Goal: Connect with others: Connect with others

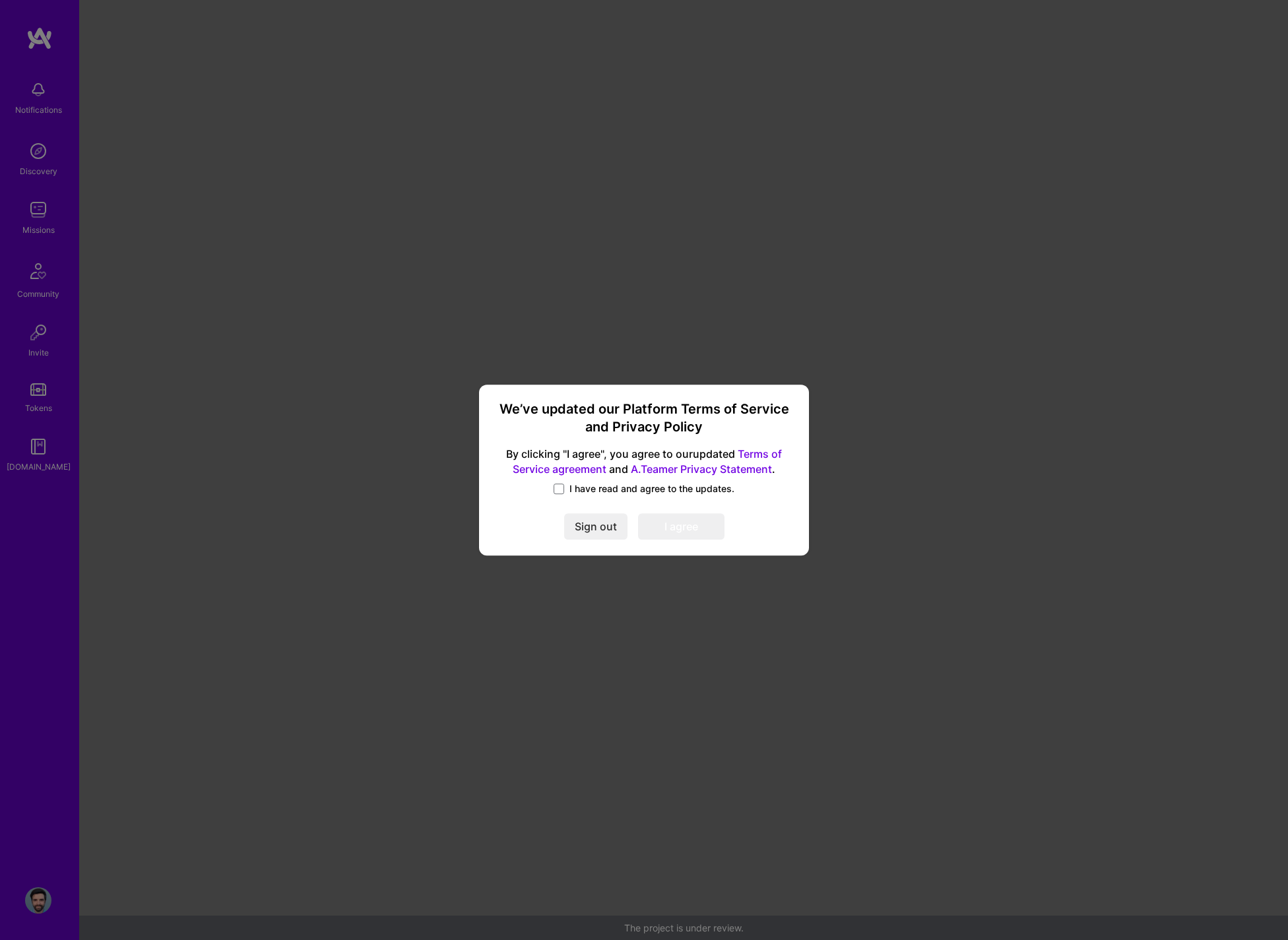
click at [579, 491] on span "I have read and agree to the updates." at bounding box center [652, 489] width 165 height 13
click at [0, 0] on input "I have read and agree to the updates." at bounding box center [0, 0] width 0 height 0
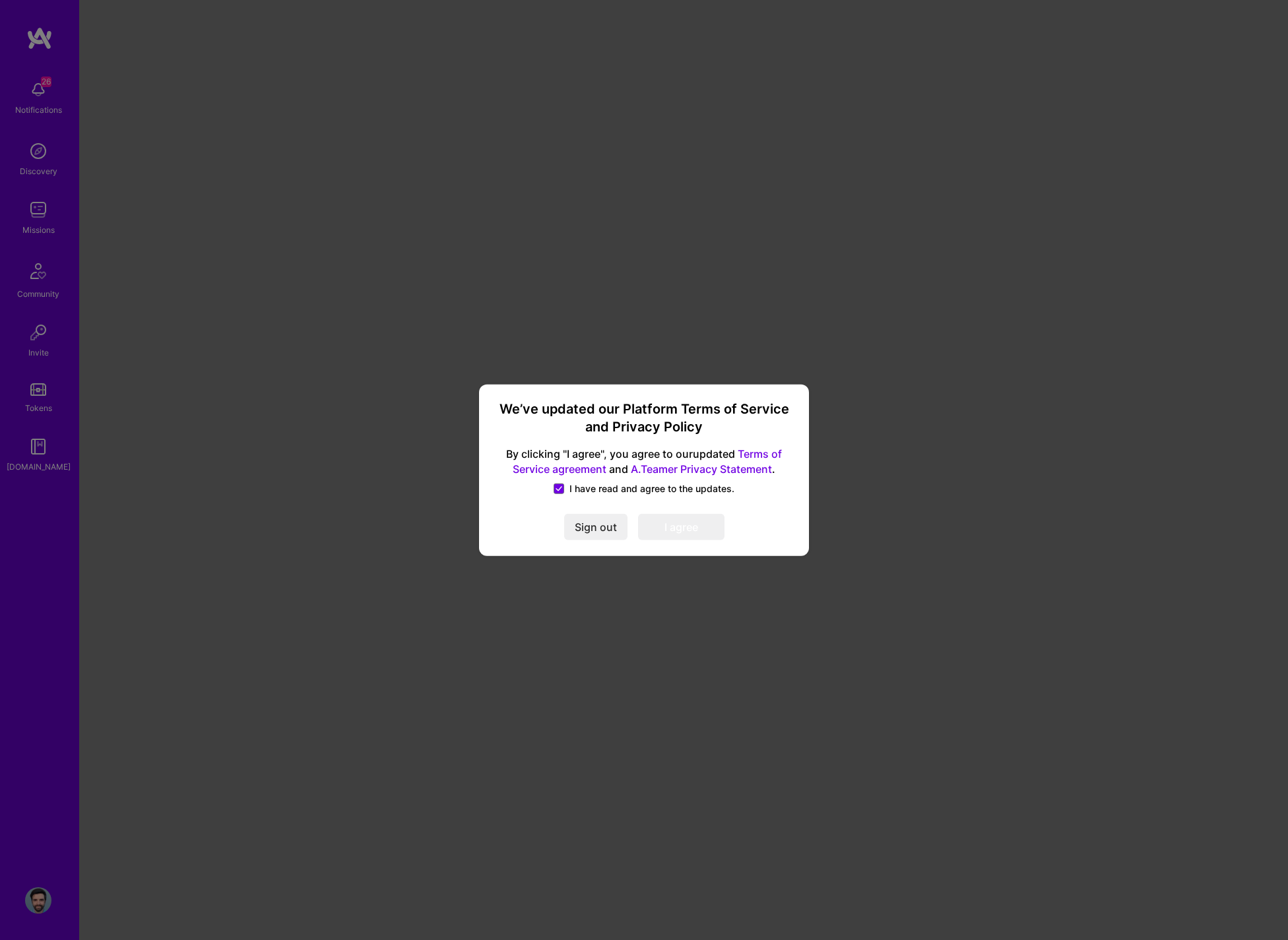
click at [674, 525] on button "I agree" at bounding box center [681, 527] width 87 height 26
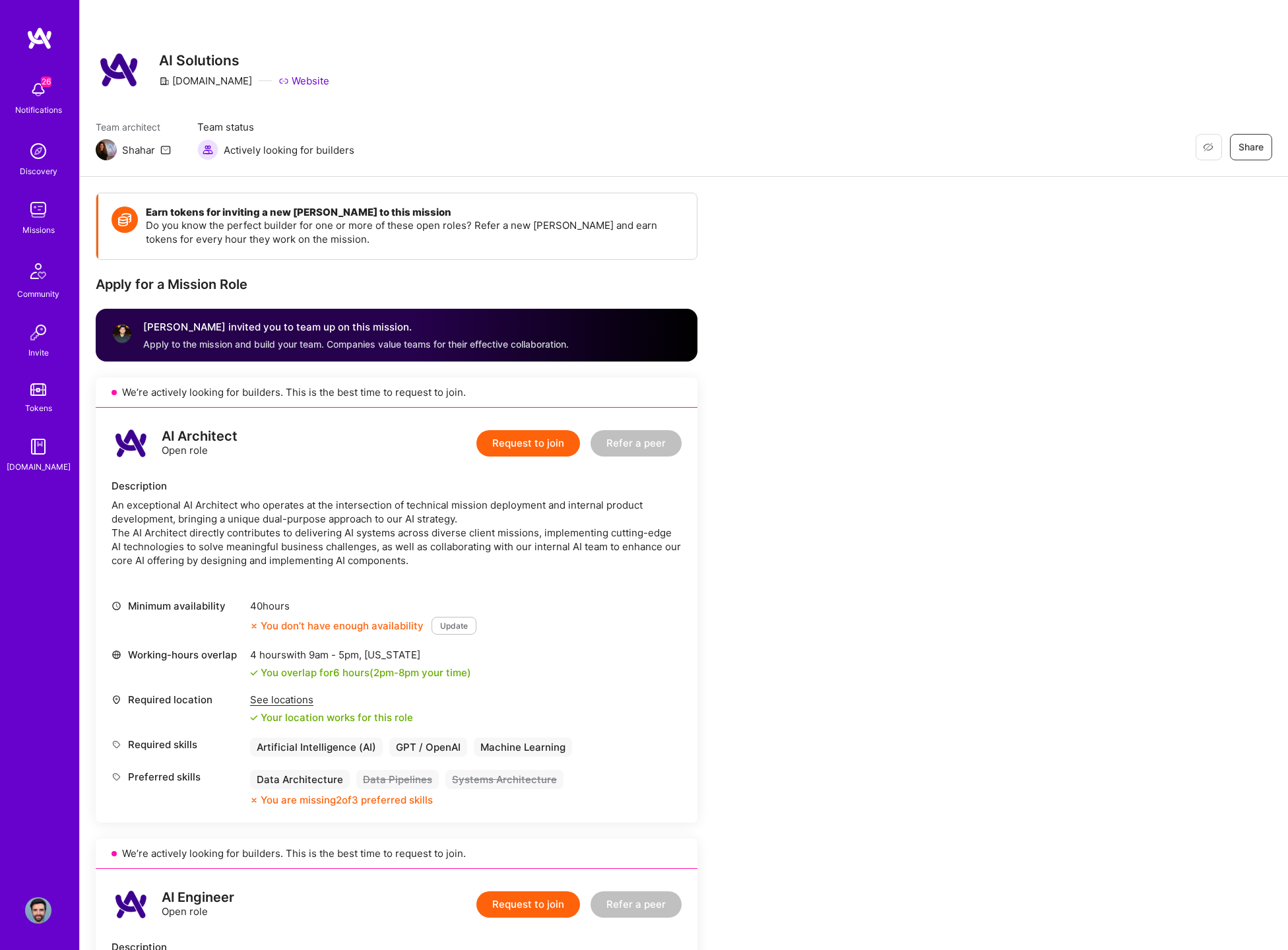
click at [40, 87] on img at bounding box center [38, 90] width 26 height 26
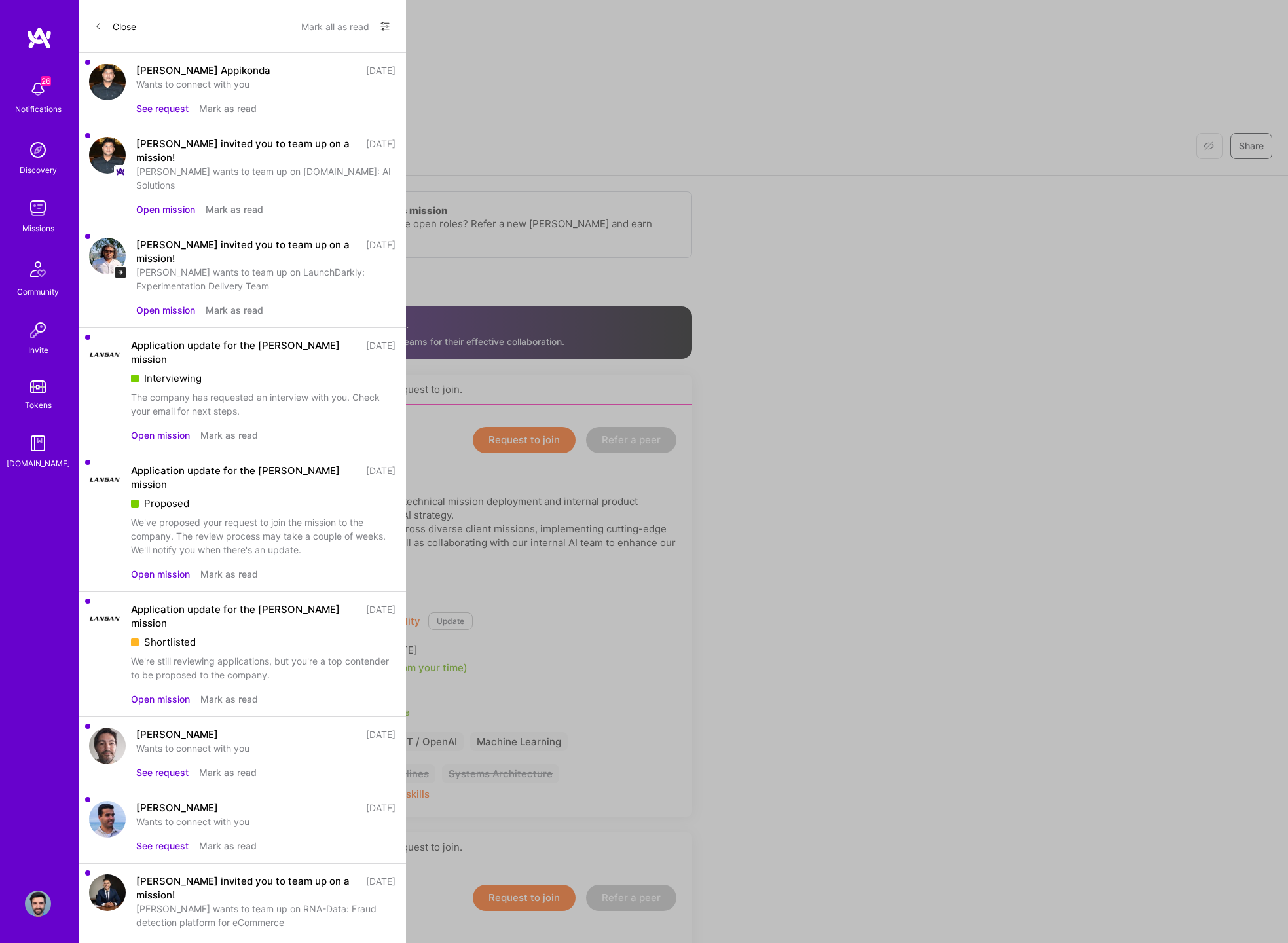
click at [243, 203] on button "Mark as read" at bounding box center [234, 209] width 58 height 14
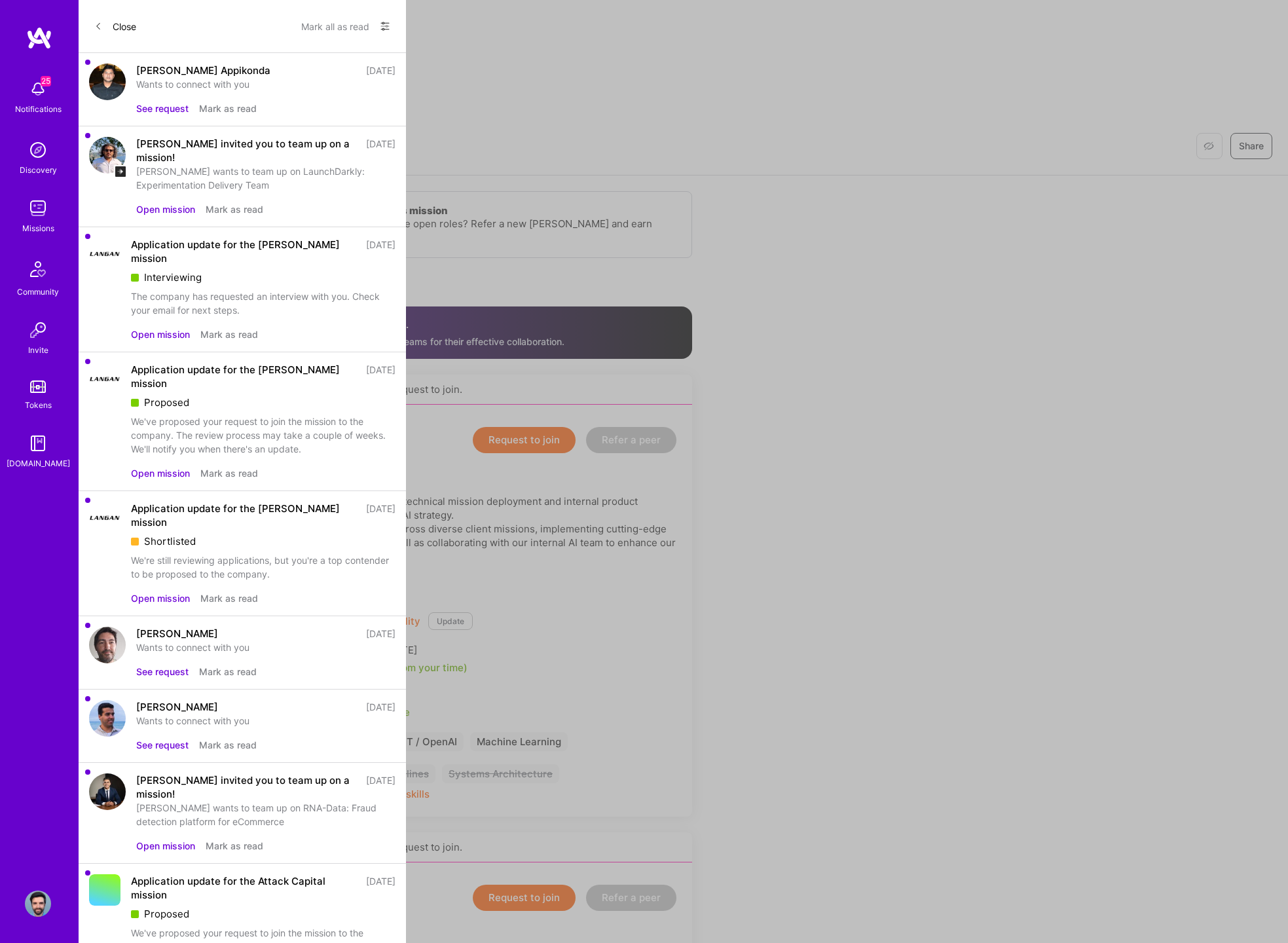
click at [243, 208] on button "Mark as read" at bounding box center [234, 209] width 58 height 14
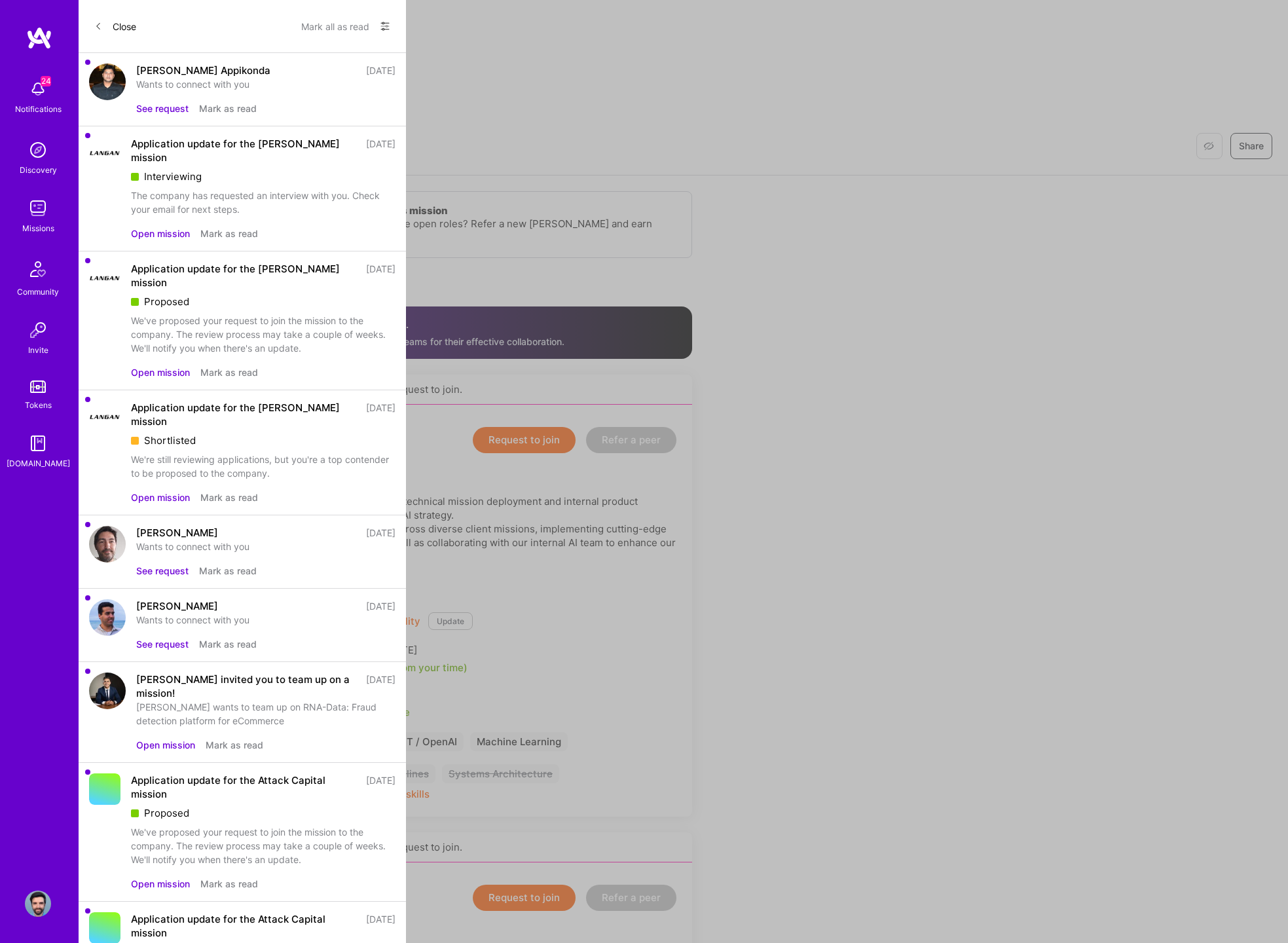
click at [164, 109] on button "See request" at bounding box center [162, 108] width 52 height 14
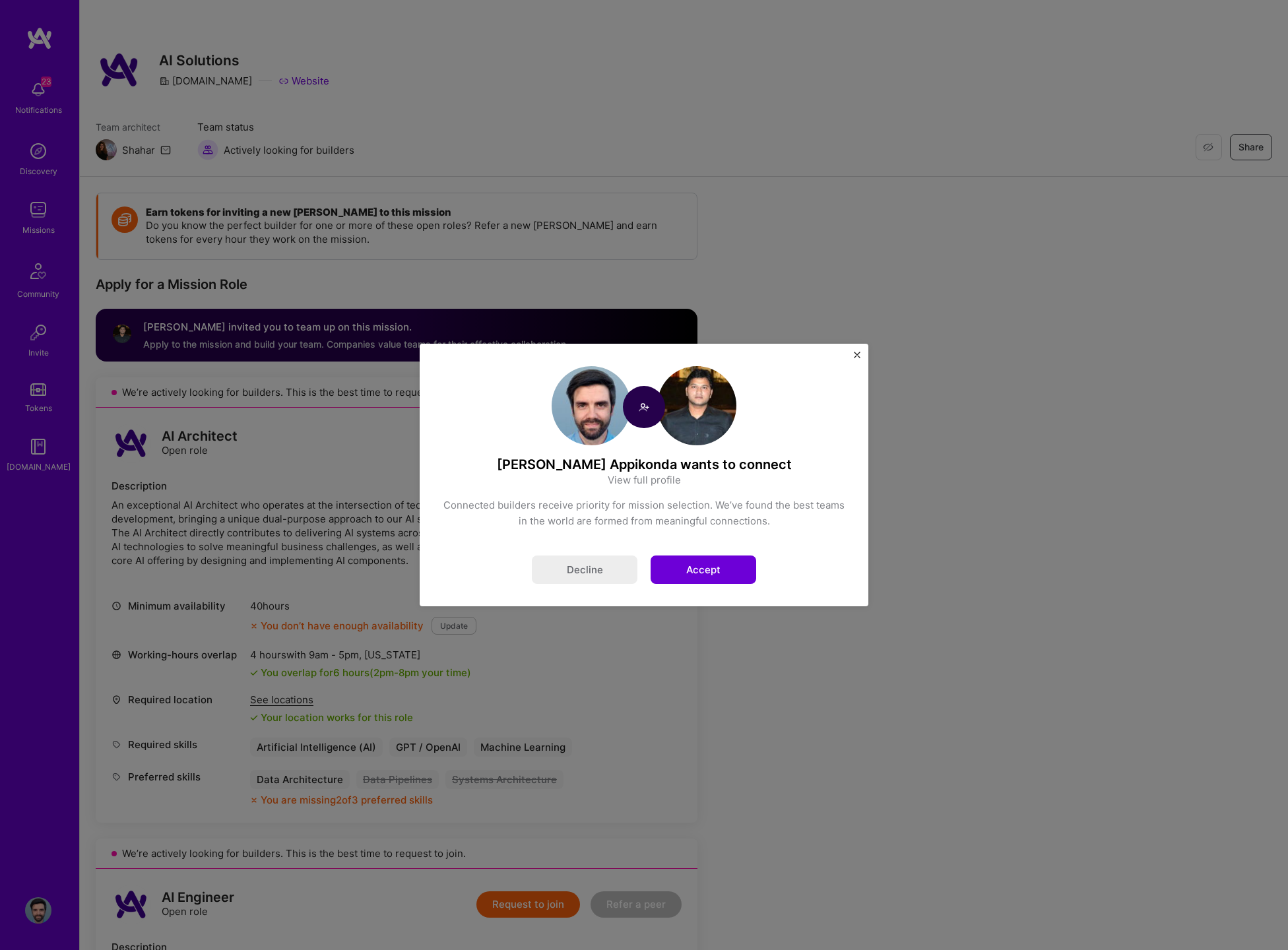
click at [856, 354] on img "Close" at bounding box center [857, 354] width 7 height 7
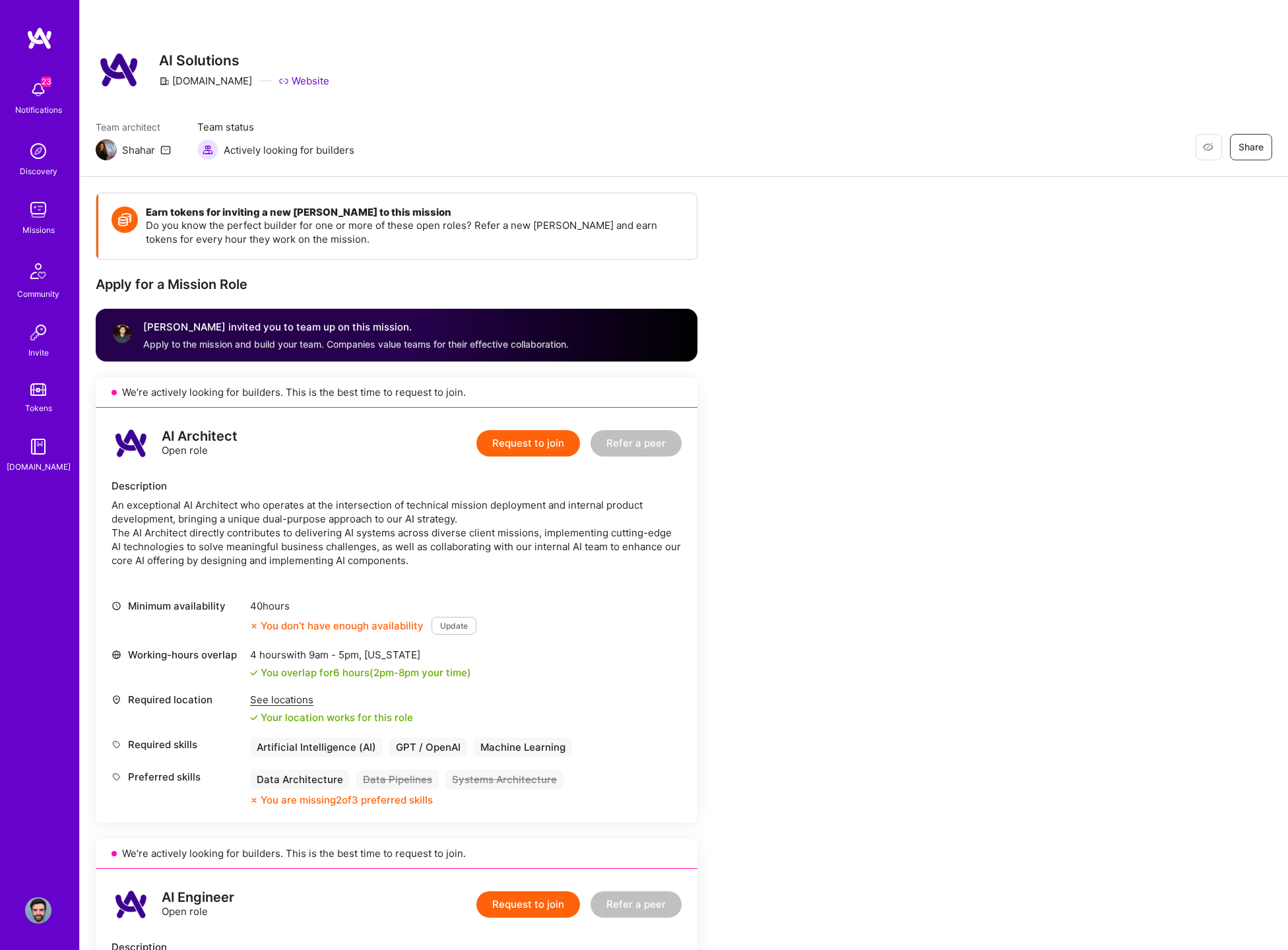
click at [171, 327] on div "[PERSON_NAME] invited you to team up on this mission." at bounding box center [356, 327] width 426 height 16
click at [156, 324] on div "[PERSON_NAME] invited you to team up on this mission." at bounding box center [356, 327] width 426 height 16
click at [37, 87] on img at bounding box center [38, 90] width 26 height 26
click at [685, 163] on div "23 23 Notifications Discovery Missions Community Invite Tokens A.Guide Profile …" at bounding box center [644, 952] width 1288 height 1904
click at [44, 281] on img at bounding box center [38, 270] width 31 height 31
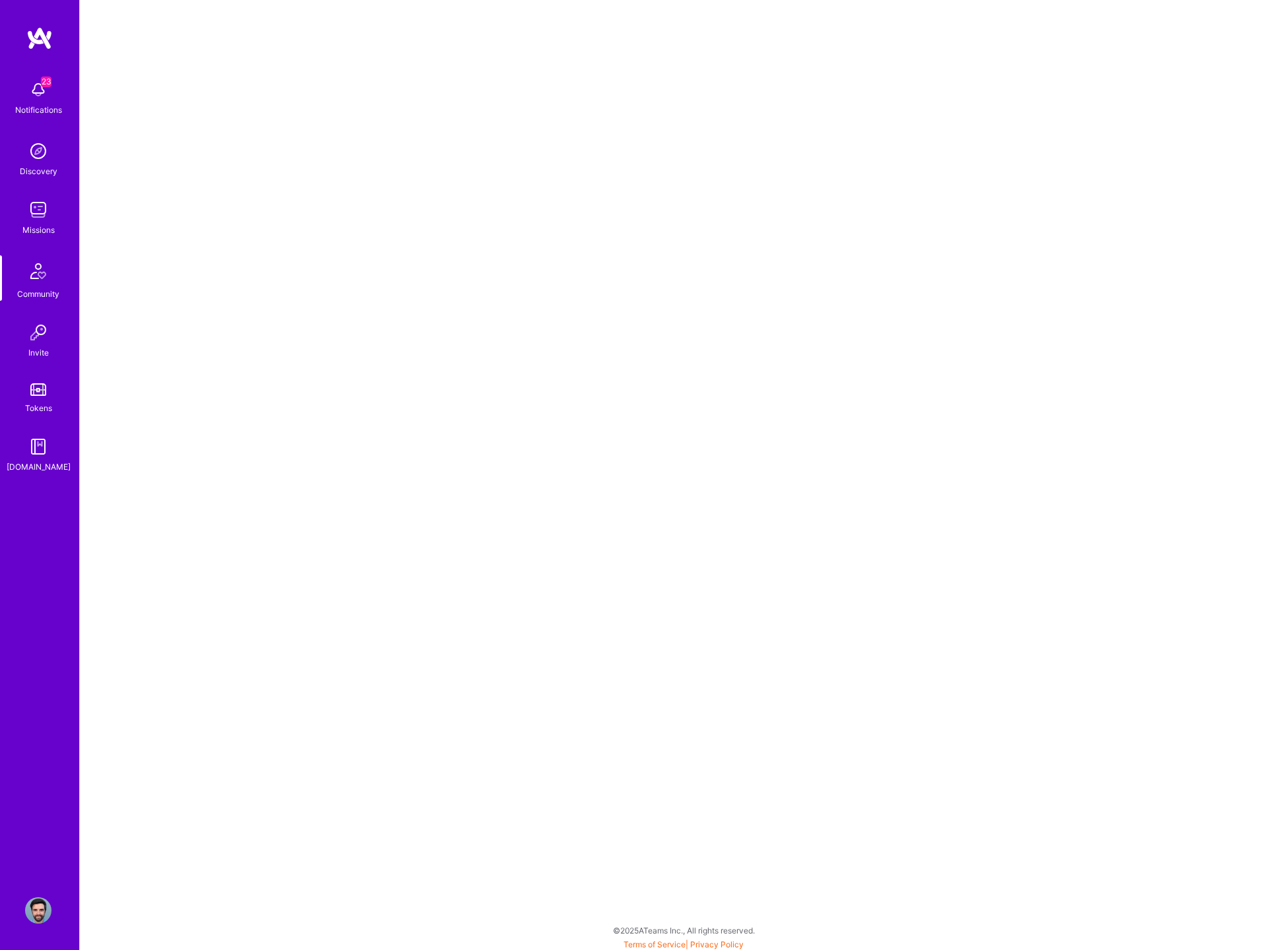
click at [36, 87] on img at bounding box center [38, 90] width 26 height 26
click at [38, 149] on img at bounding box center [38, 151] width 26 height 26
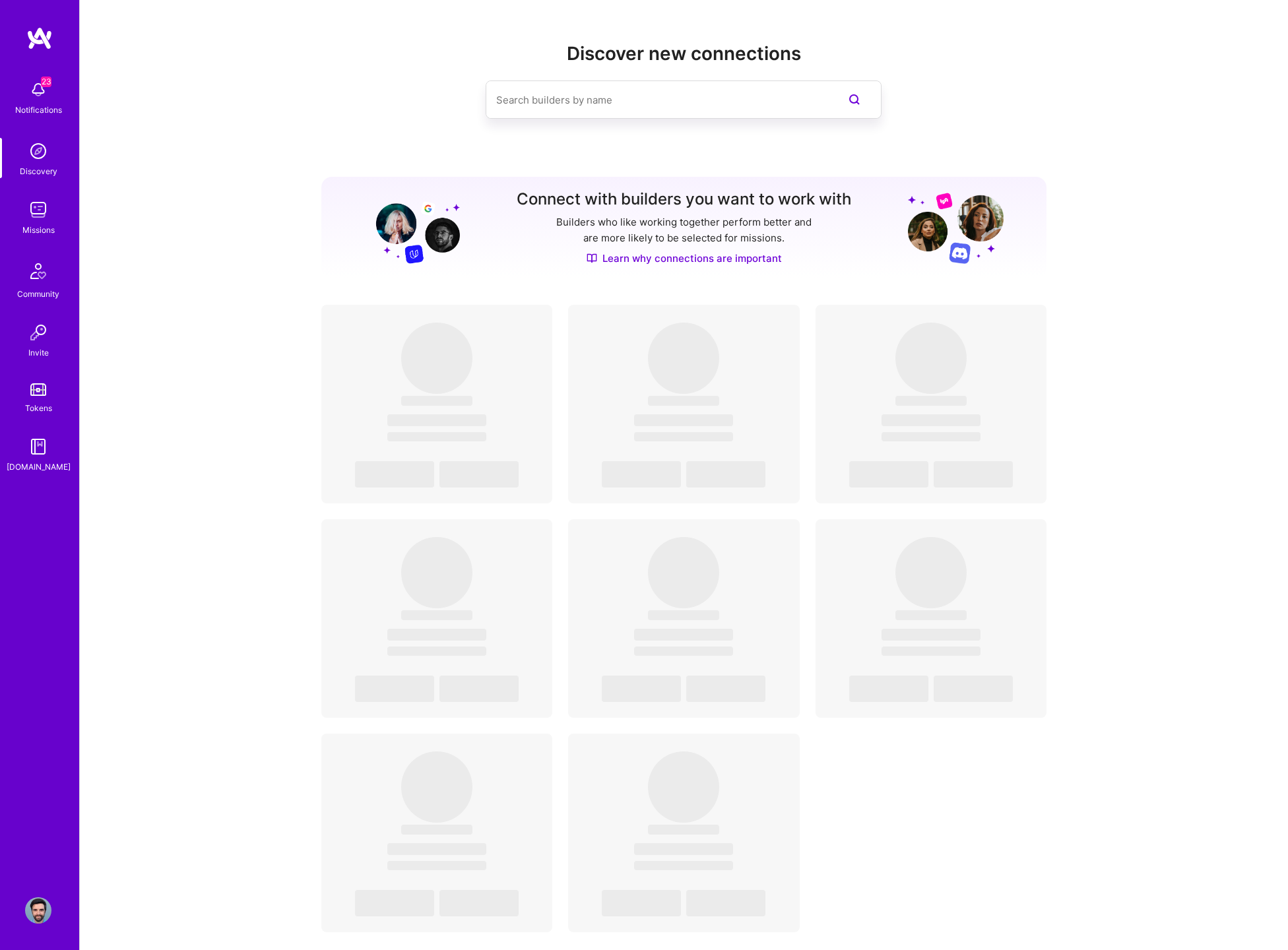
click at [38, 79] on img at bounding box center [38, 90] width 26 height 26
click at [39, 20] on div "23 Notifications Discovery Missions Community Invite Tokens A.Guide Profile" at bounding box center [39, 475] width 79 height 950
click at [39, 36] on img at bounding box center [39, 38] width 26 height 24
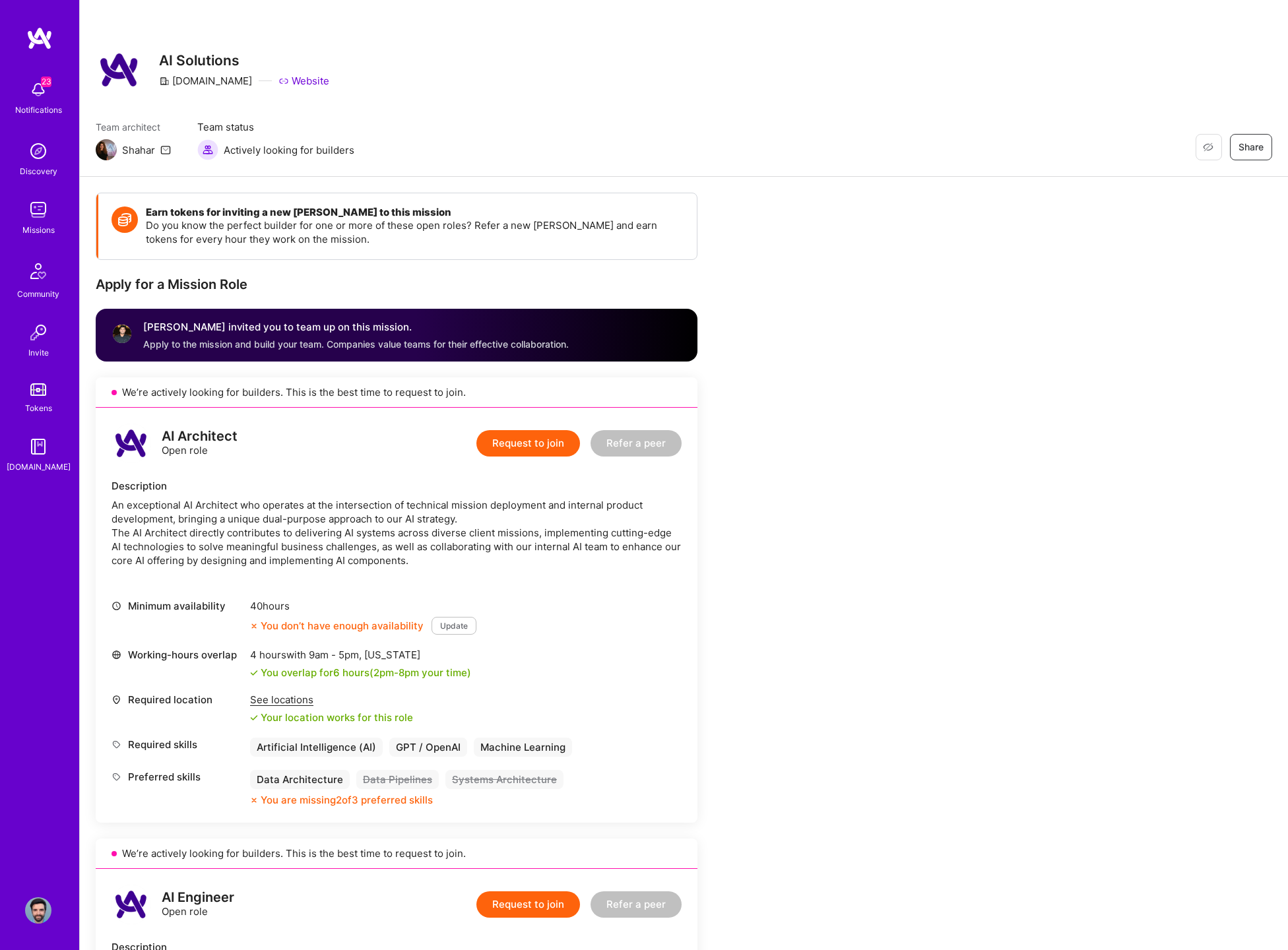
click at [162, 324] on div "[PERSON_NAME] invited you to team up on this mission." at bounding box center [356, 327] width 426 height 16
click at [46, 910] on img at bounding box center [38, 911] width 26 height 26
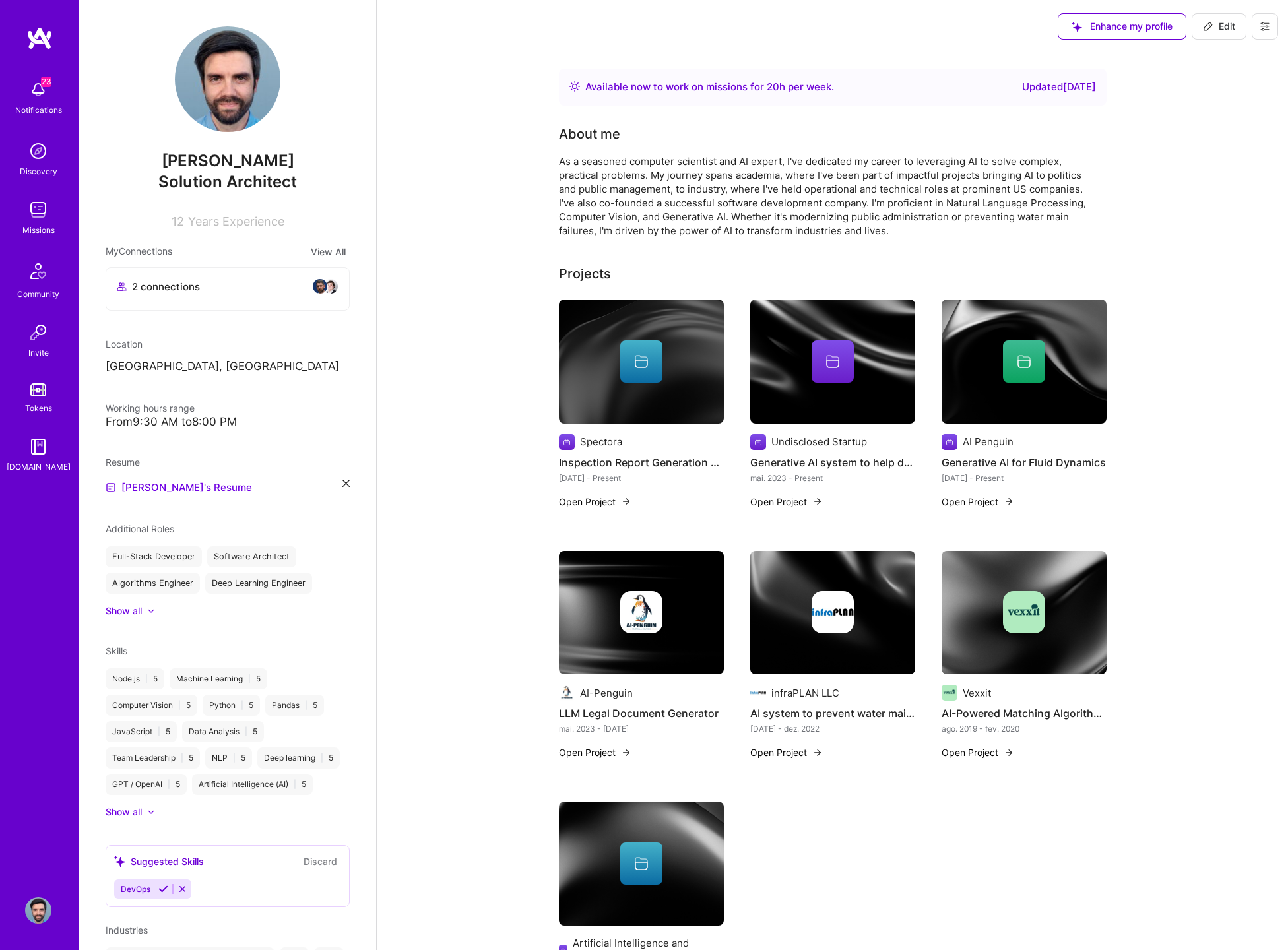
click at [43, 48] on img at bounding box center [39, 38] width 26 height 24
